Goal: Check status: Check status

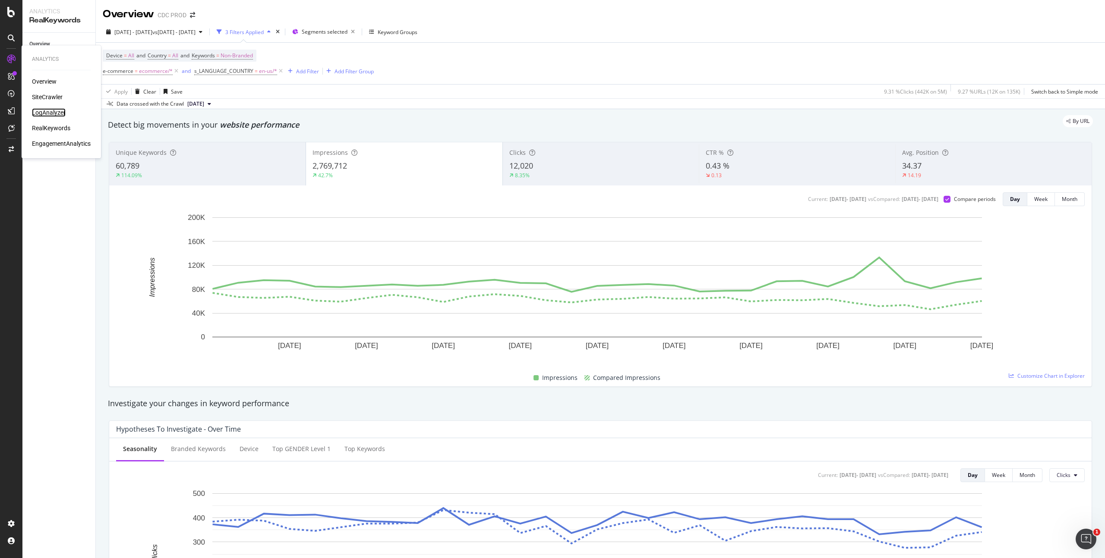
click at [47, 115] on div "LogAnalyzer" at bounding box center [49, 112] width 34 height 9
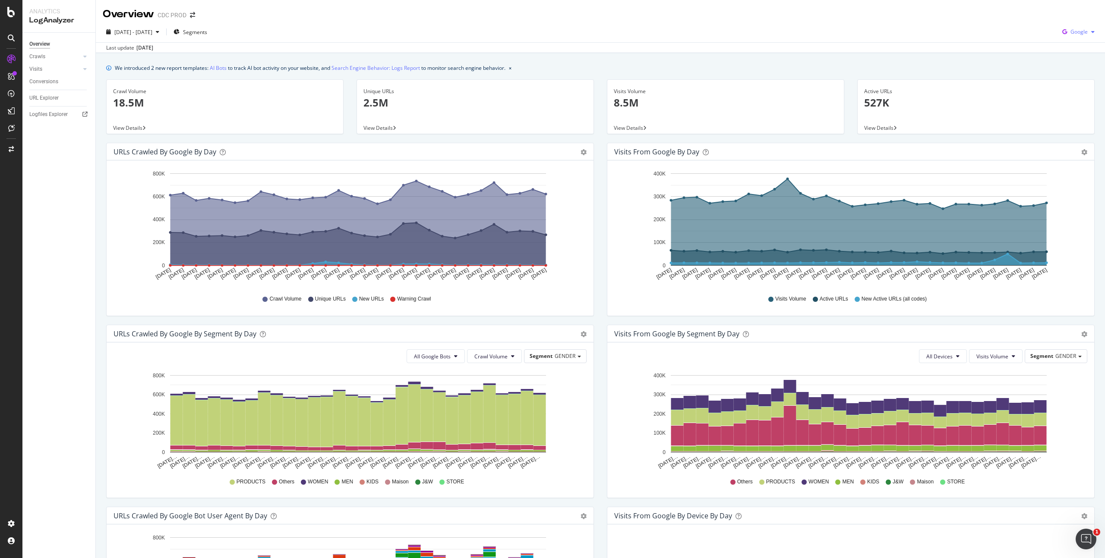
click at [1080, 29] on span "Google" at bounding box center [1078, 31] width 17 height 7
click at [1084, 94] on span "OpenAI" at bounding box center [1078, 97] width 32 height 8
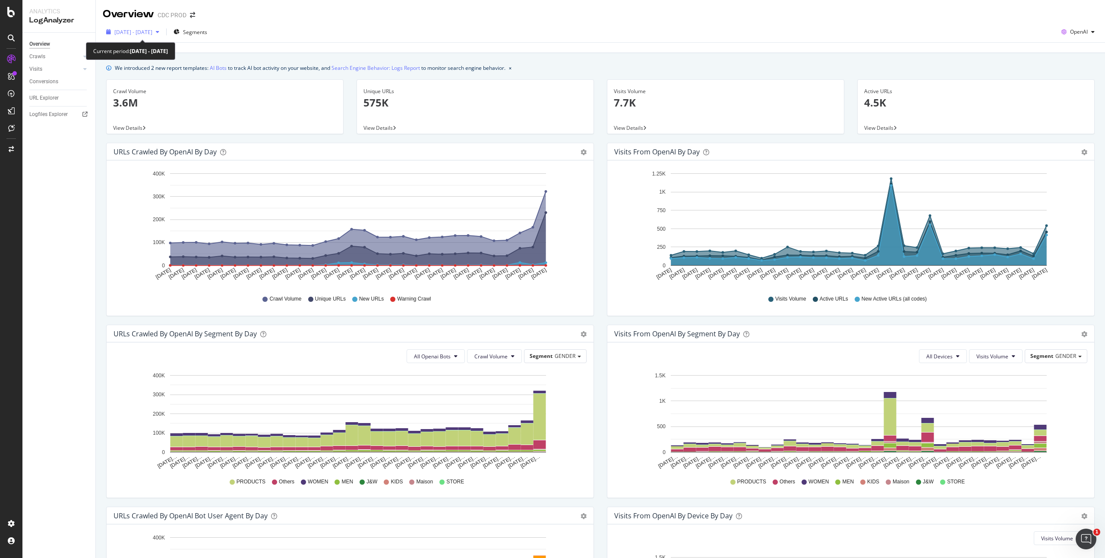
click at [152, 32] on span "[DATE] - [DATE]" at bounding box center [133, 31] width 38 height 7
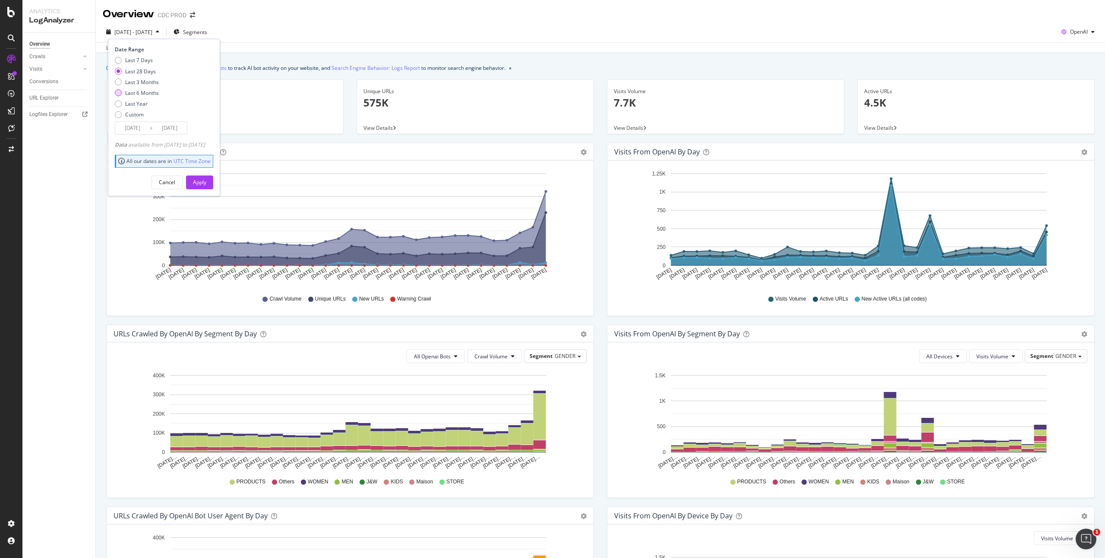
click at [149, 92] on div "Last 6 Months" at bounding box center [142, 92] width 34 height 7
click at [143, 104] on div "Last Year" at bounding box center [136, 103] width 22 height 7
type input "[DATE]"
click at [206, 177] on div "Apply" at bounding box center [199, 182] width 13 height 13
